Goal: Transaction & Acquisition: Purchase product/service

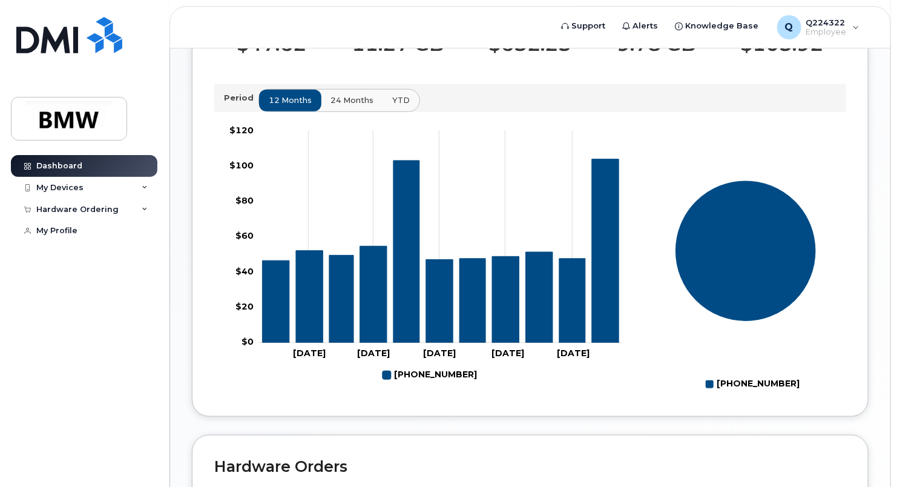
scroll to position [403, 0]
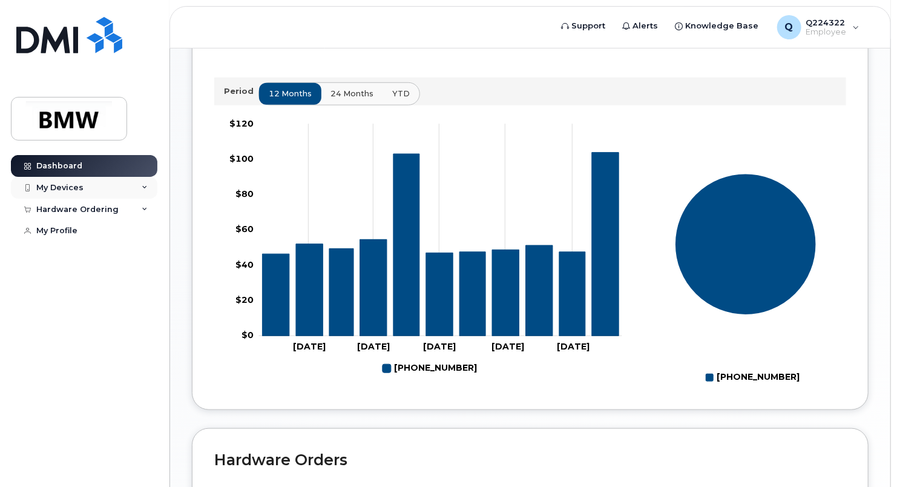
click at [90, 186] on div "My Devices" at bounding box center [84, 188] width 147 height 22
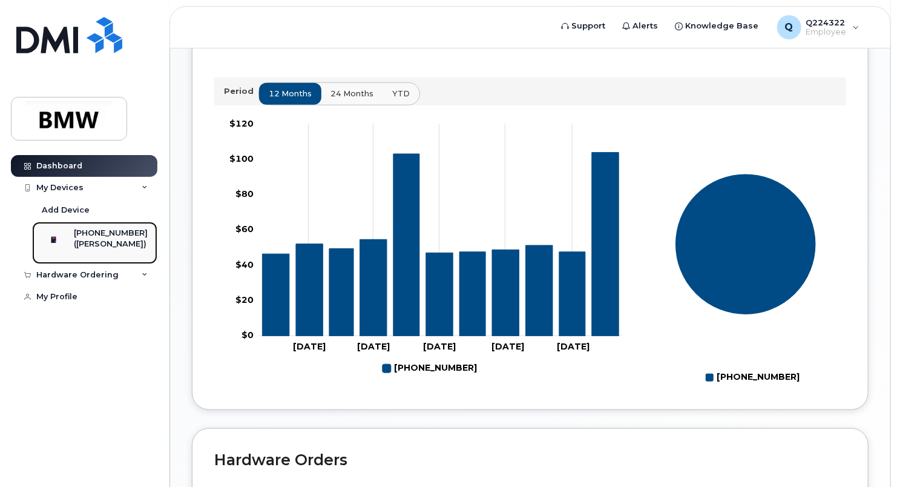
click at [119, 228] on div "[PHONE_NUMBER]" at bounding box center [111, 233] width 74 height 11
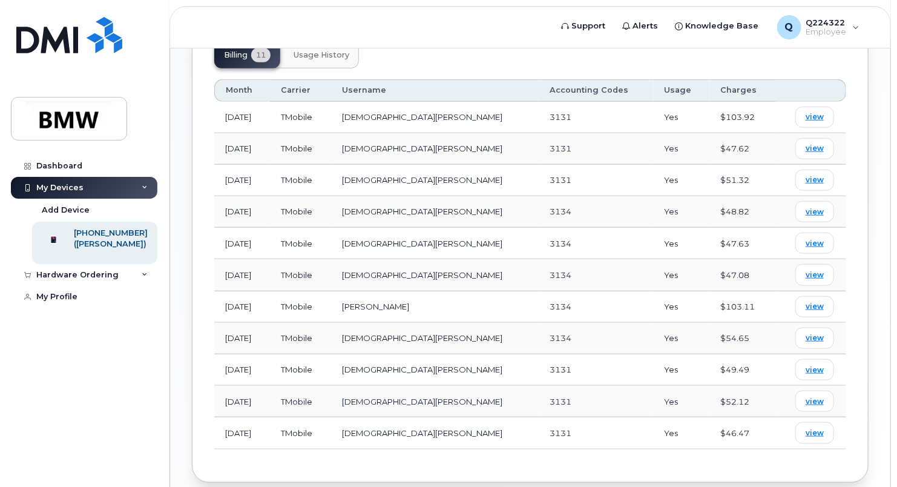
scroll to position [404, 0]
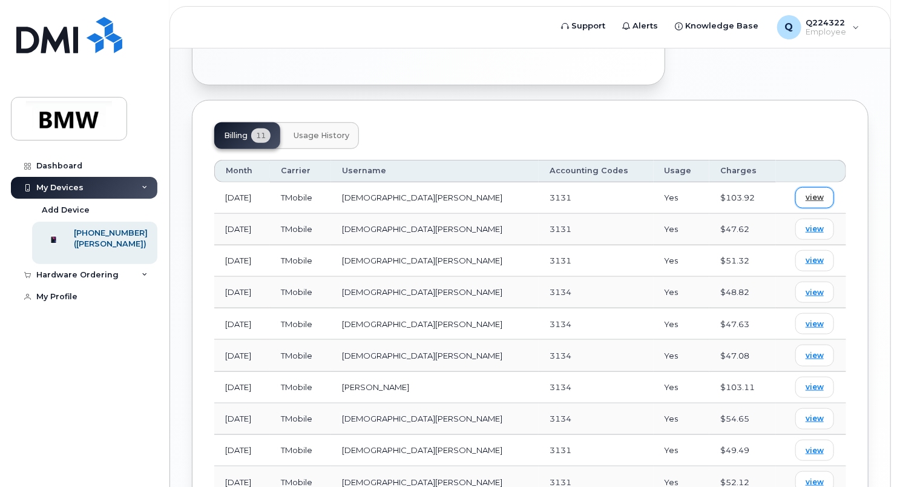
click at [813, 192] on span "view" at bounding box center [815, 197] width 18 height 11
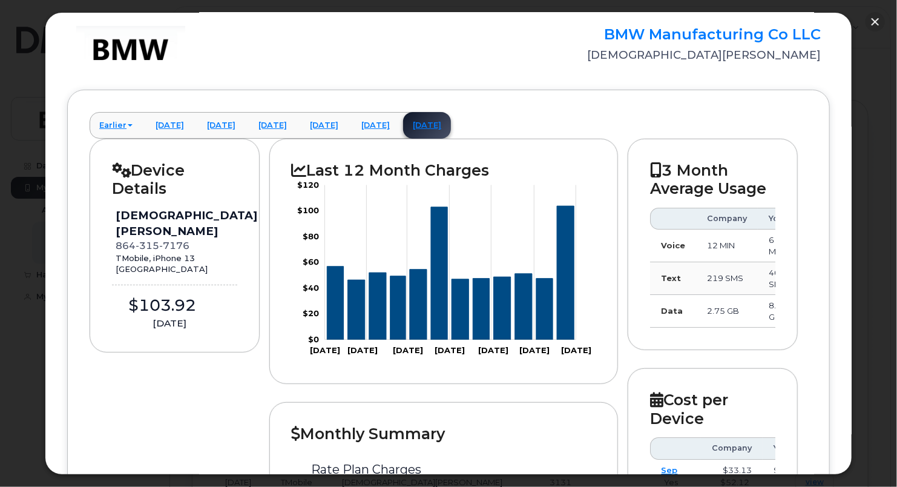
scroll to position [0, 0]
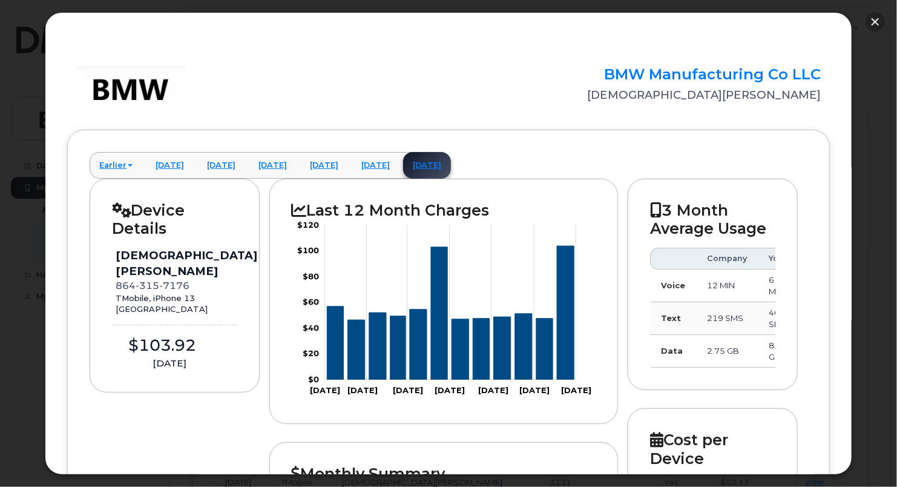
click at [882, 22] on button "button" at bounding box center [875, 21] width 19 height 19
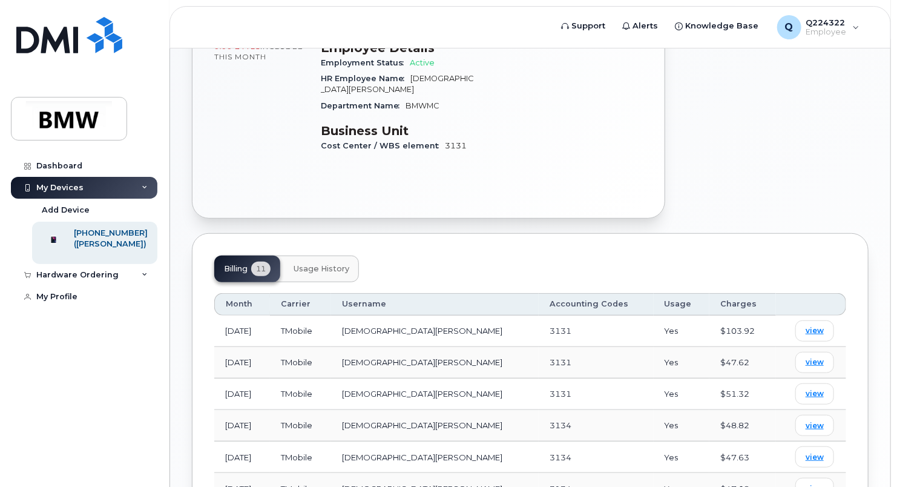
scroll to position [162, 0]
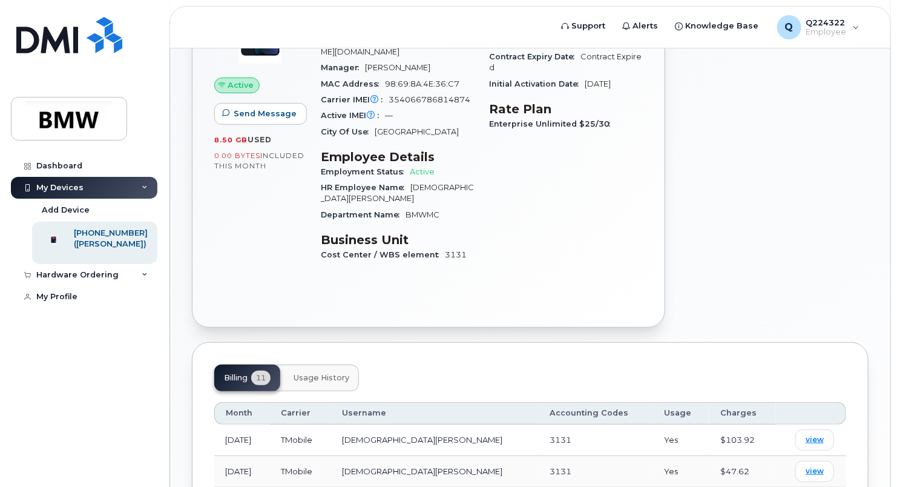
click at [346, 373] on span "Usage History" at bounding box center [322, 378] width 56 height 10
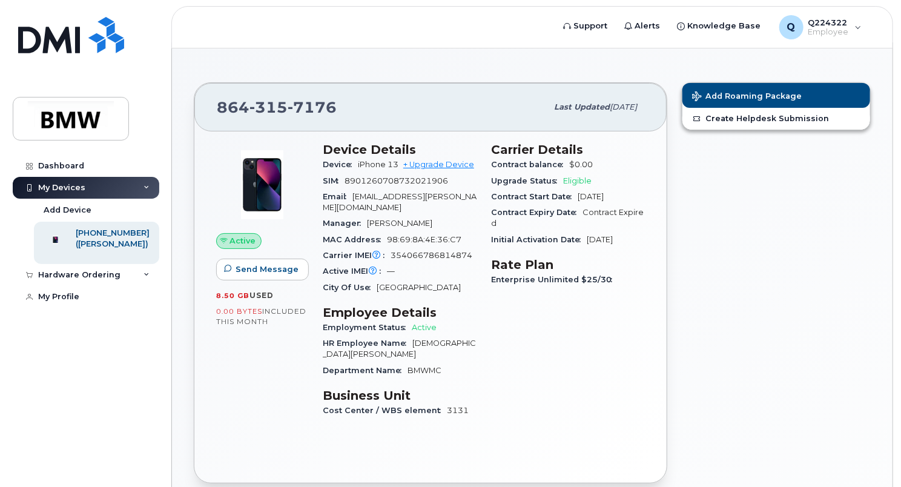
scroll to position [0, 0]
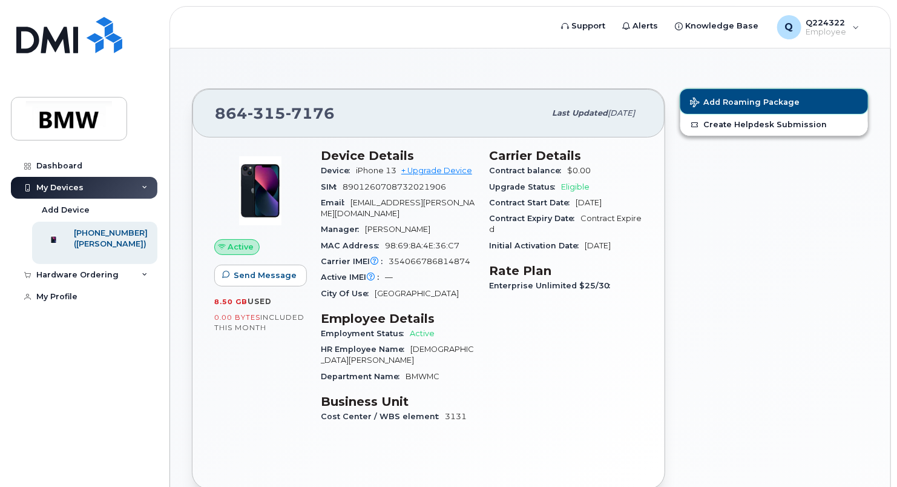
click at [721, 100] on span "Add Roaming Package" at bounding box center [745, 103] width 110 height 12
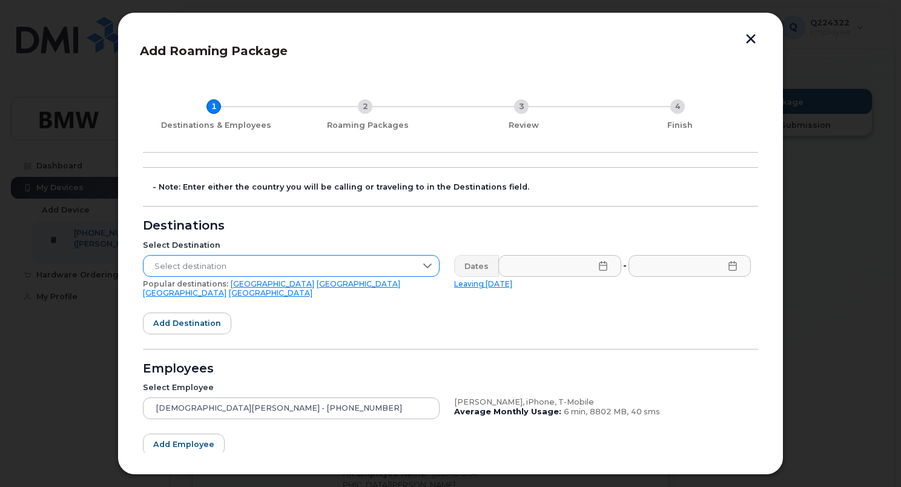
click at [251, 256] on span "Select destination" at bounding box center [279, 267] width 272 height 22
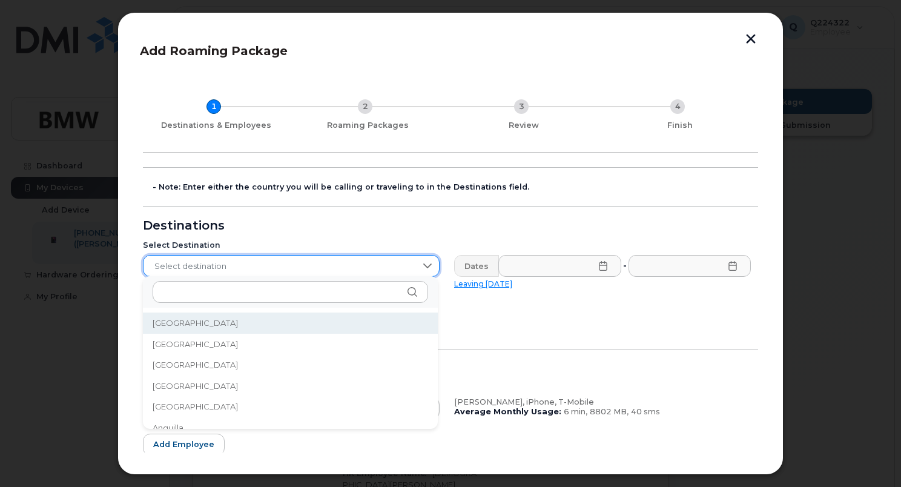
click at [347, 236] on div "Select Destination Select destination Popular destinations: USA Mexico United K…" at bounding box center [291, 269] width 311 height 72
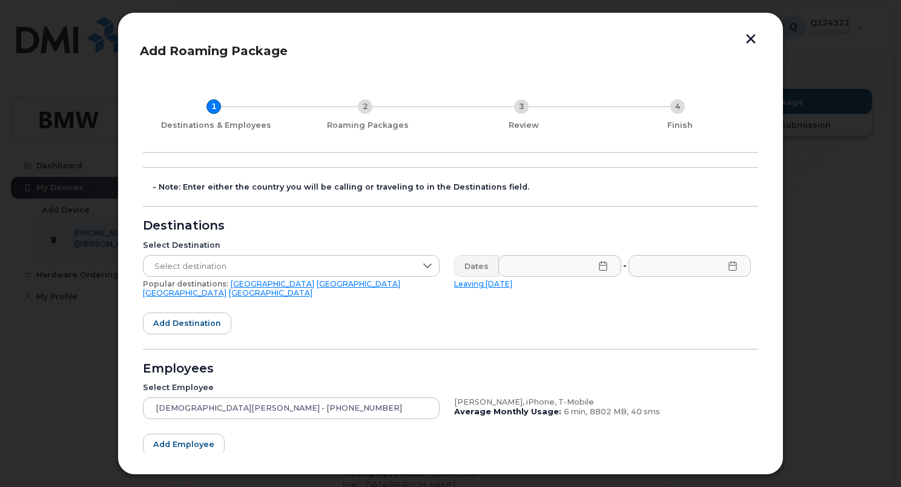
click at [317, 284] on link "Mexico" at bounding box center [359, 283] width 84 height 9
click at [601, 267] on icon at bounding box center [603, 266] width 10 height 10
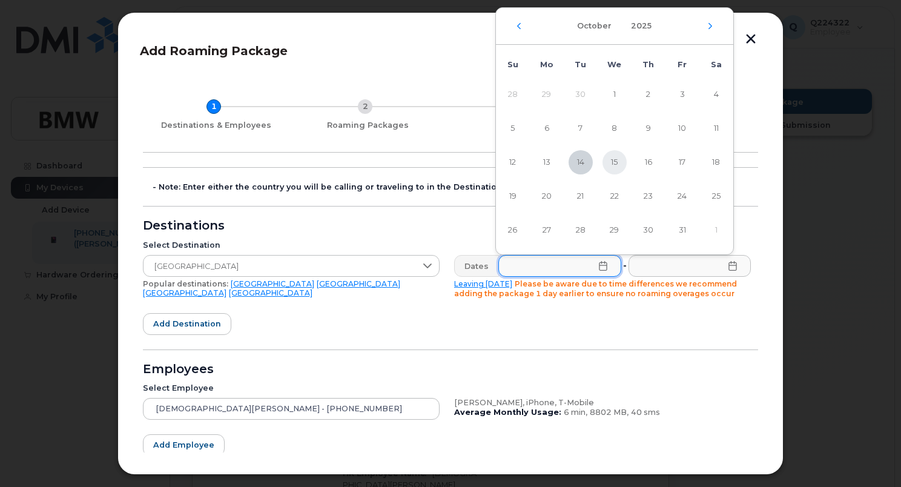
click at [621, 160] on span "15" at bounding box center [614, 162] width 24 height 24
type input "10/15/2025"
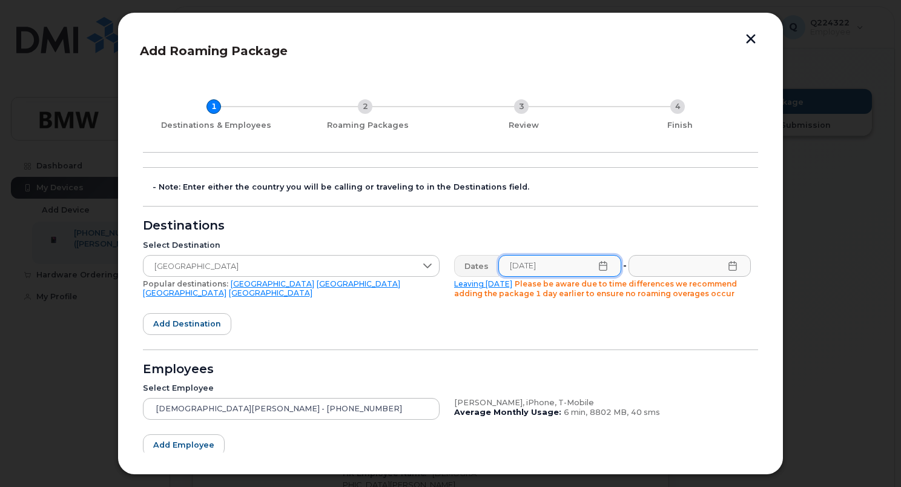
click at [729, 265] on icon at bounding box center [733, 266] width 10 height 10
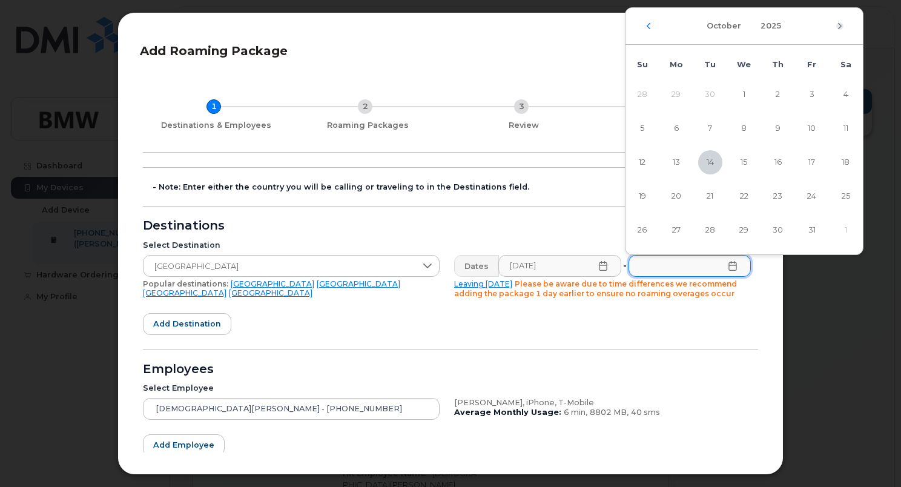
click at [838, 23] on icon "Next Month" at bounding box center [840, 25] width 4 height 6
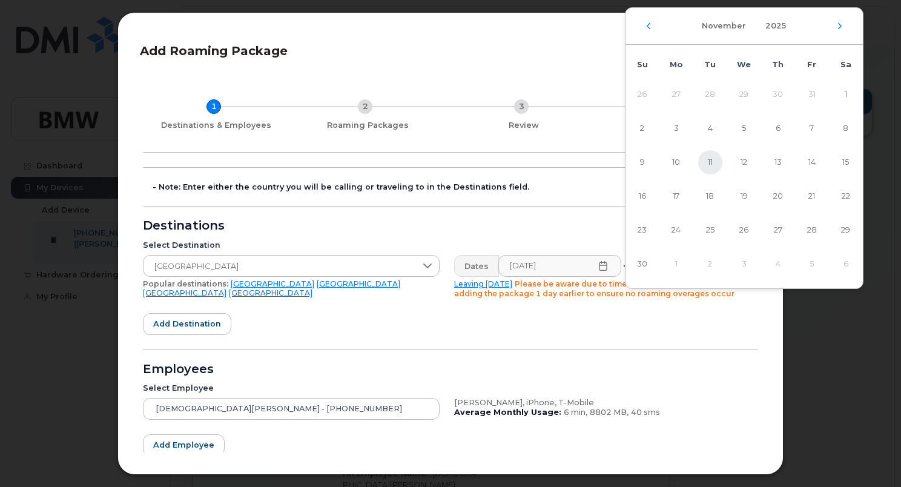
click at [710, 165] on span "11" at bounding box center [710, 162] width 24 height 24
type input "11/11/2025"
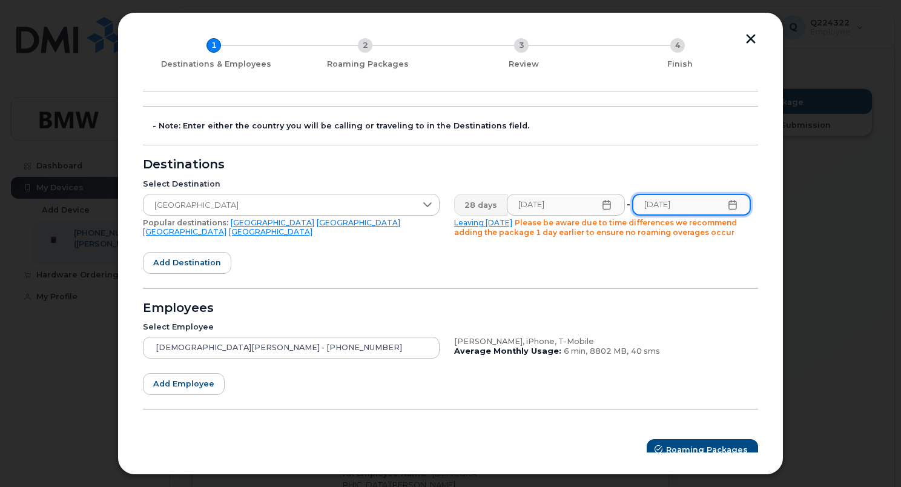
scroll to position [72, 0]
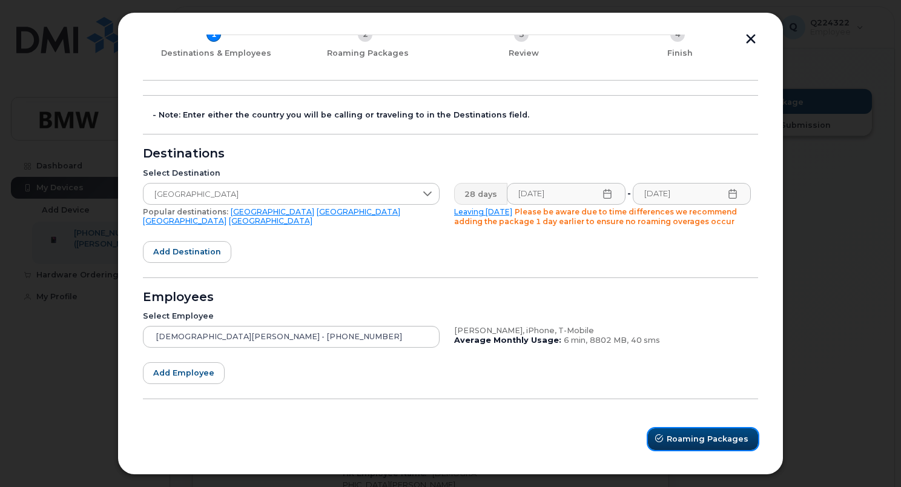
click at [690, 438] on span "Roaming Packages" at bounding box center [708, 439] width 82 height 12
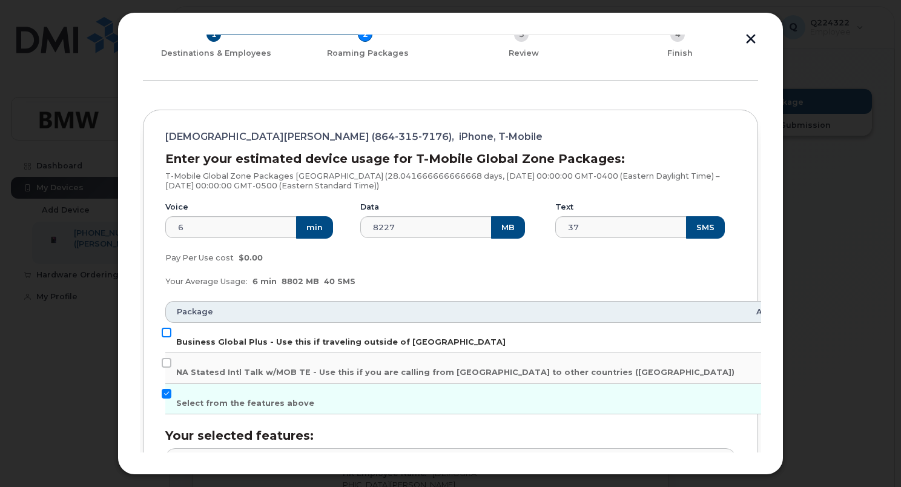
click at [167, 333] on input "Business Global Plus - Use this if traveling outside of North America" at bounding box center [167, 333] width 10 height 10
checkbox input "true"
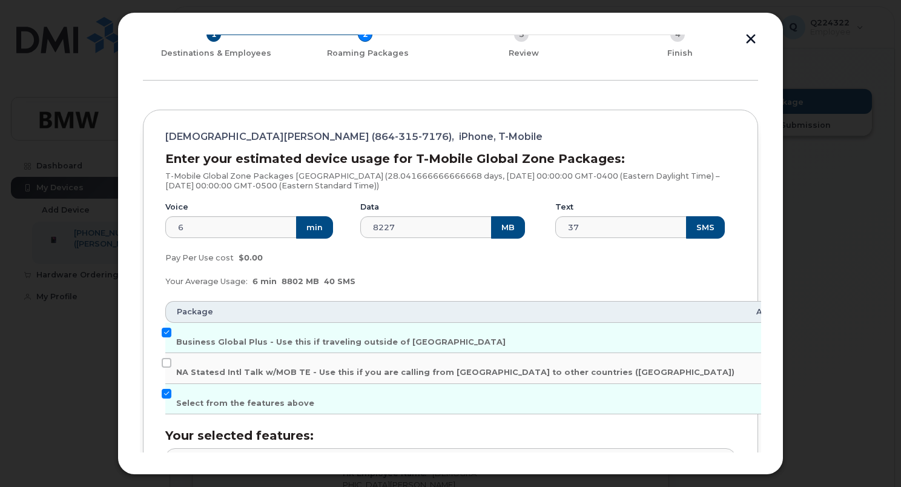
click at [393, 262] on div "Pay Per Use cost $0.00" at bounding box center [450, 258] width 585 height 24
click at [397, 269] on div "Your Average Usage: 6 min 8802 MB 40 SMS" at bounding box center [450, 281] width 585 height 24
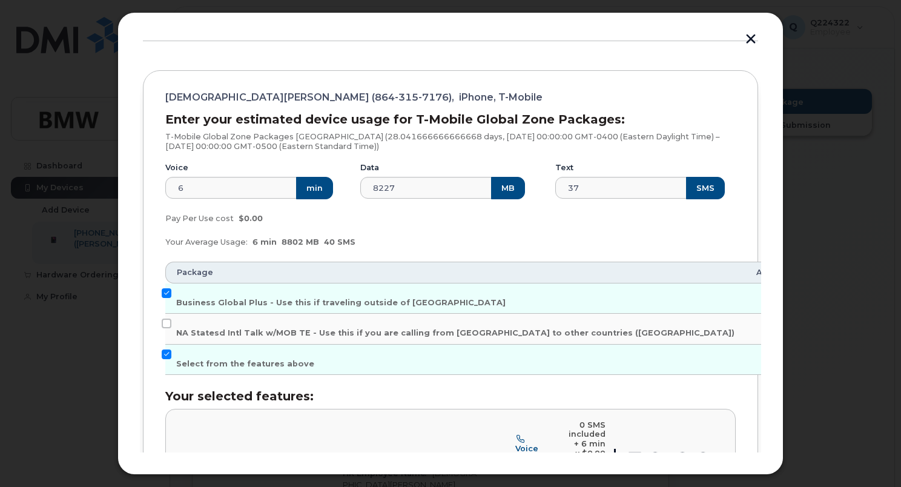
scroll to position [92, 0]
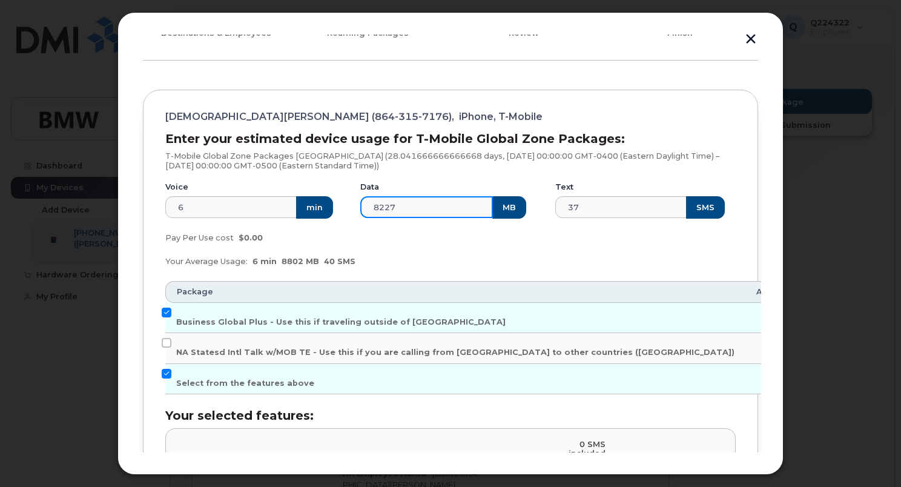
drag, startPoint x: 405, startPoint y: 207, endPoint x: 332, endPoint y: 208, distance: 73.3
click at [332, 208] on div "Voice 6 min Data 8227 MB Text 37 SMS" at bounding box center [450, 199] width 585 height 51
type input "10000"
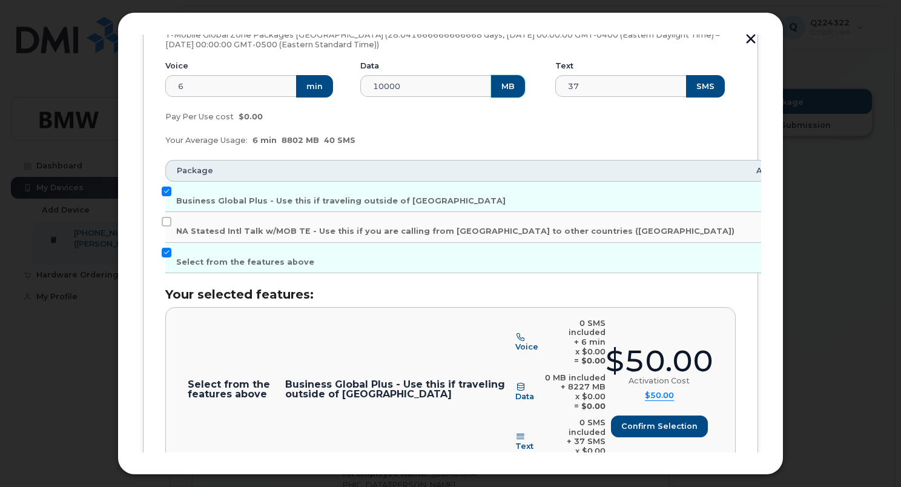
scroll to position [254, 0]
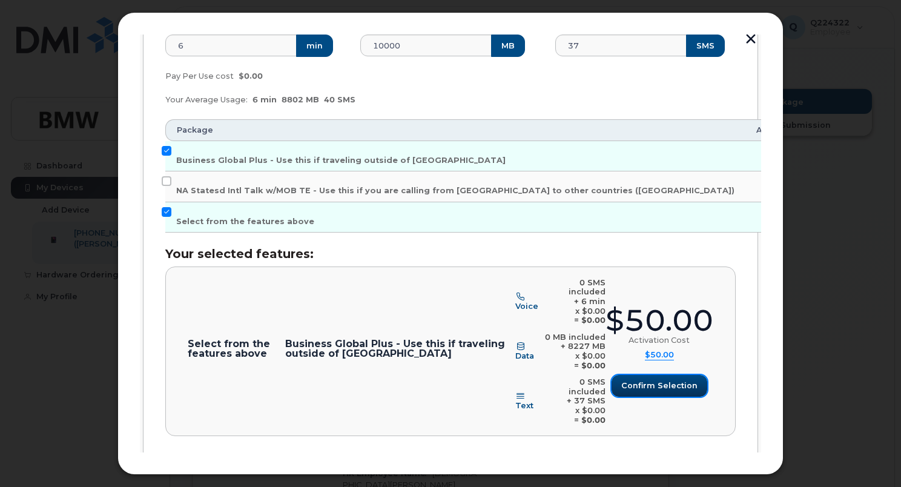
click at [659, 380] on span "Confirm selection" at bounding box center [659, 386] width 76 height 12
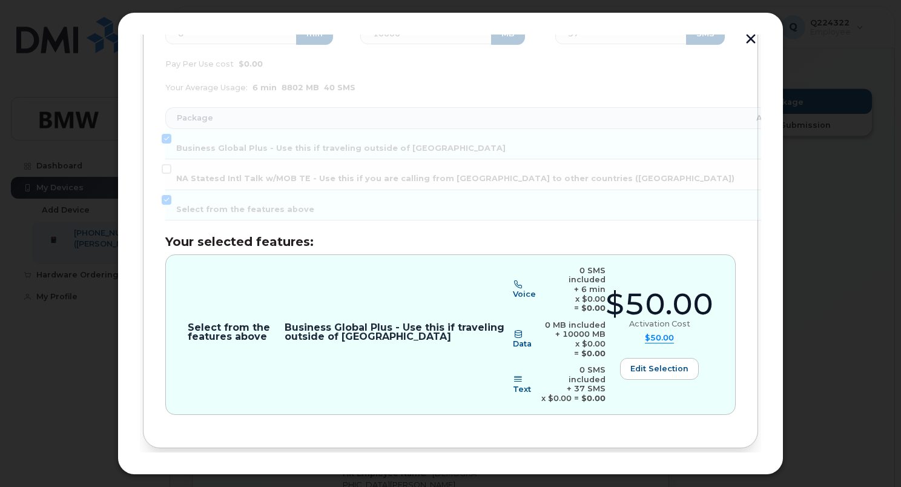
scroll to position [276, 0]
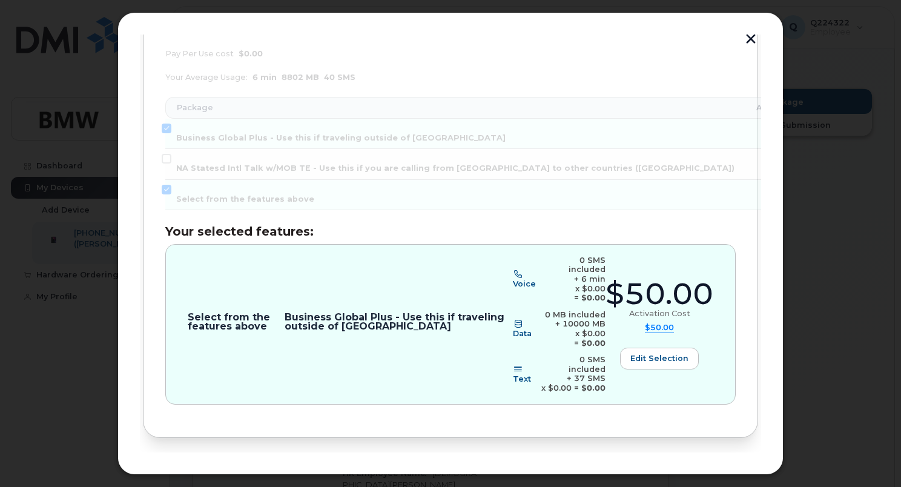
click at [734, 472] on span "Review" at bounding box center [724, 478] width 30 height 12
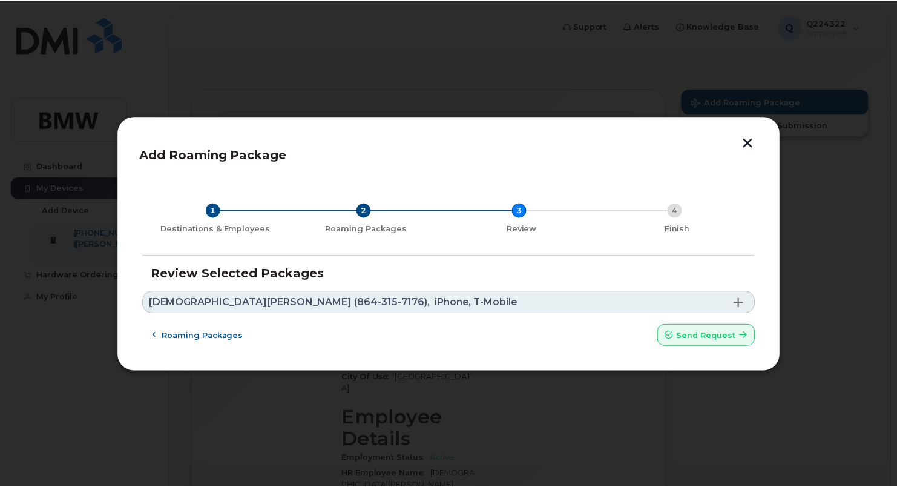
scroll to position [0, 0]
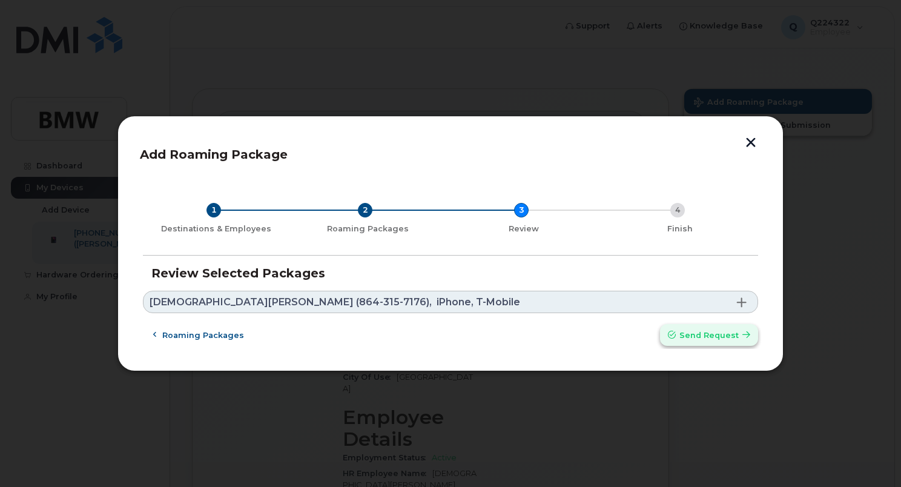
click at [708, 331] on span "Send request" at bounding box center [708, 335] width 59 height 12
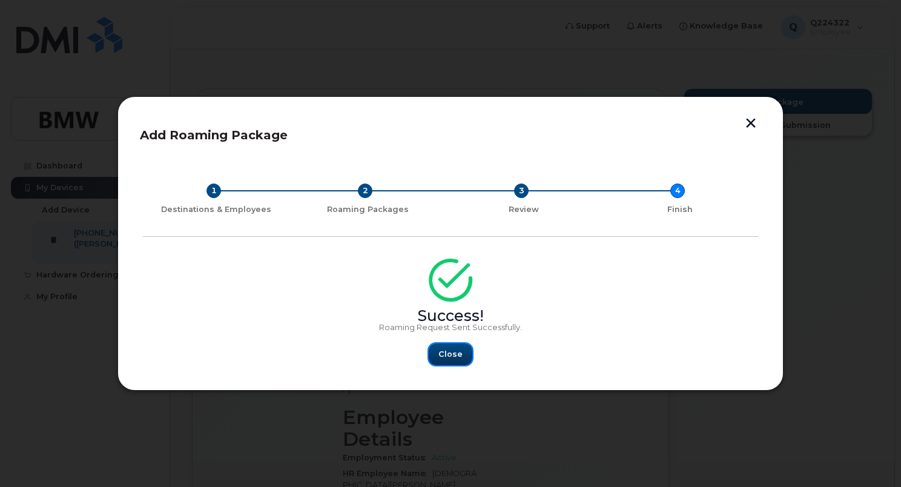
click at [451, 361] on button "Close" at bounding box center [451, 354] width 44 height 22
